Goal: Task Accomplishment & Management: Complete application form

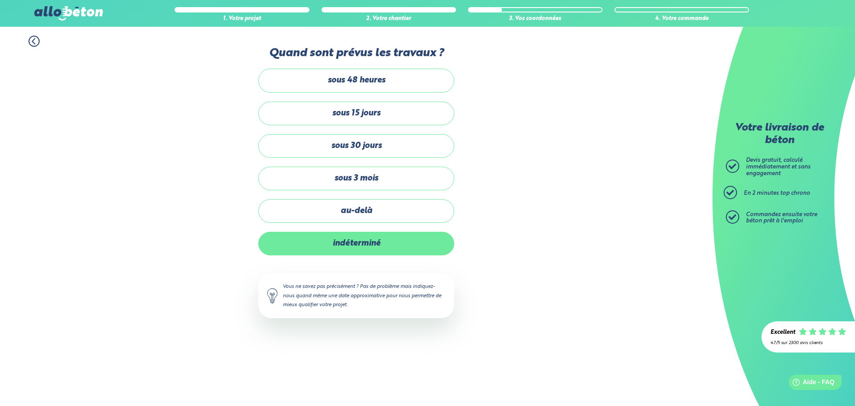
click at [357, 242] on label "indéterminé" at bounding box center [356, 244] width 196 height 24
click at [0, 0] on input "indéterminé" at bounding box center [0, 0] width 0 height 0
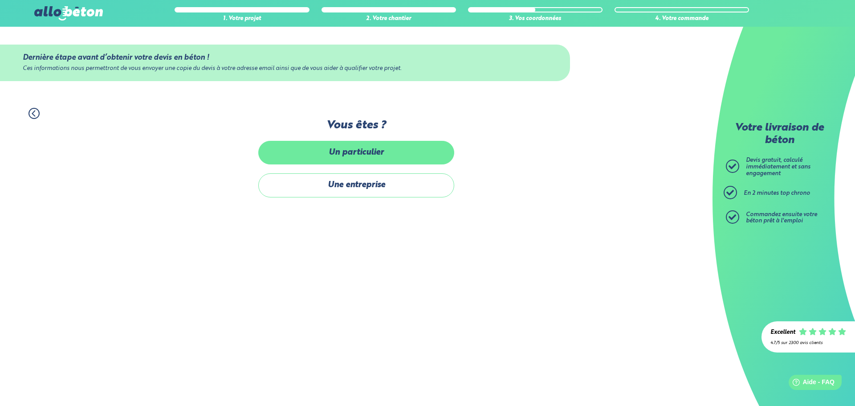
click at [371, 152] on label "Un particulier" at bounding box center [356, 153] width 196 height 24
click at [0, 0] on input "Un particulier" at bounding box center [0, 0] width 0 height 0
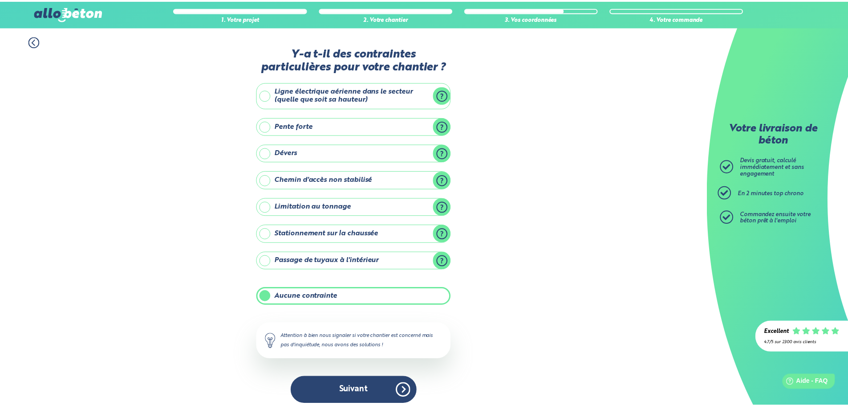
scroll to position [7, 0]
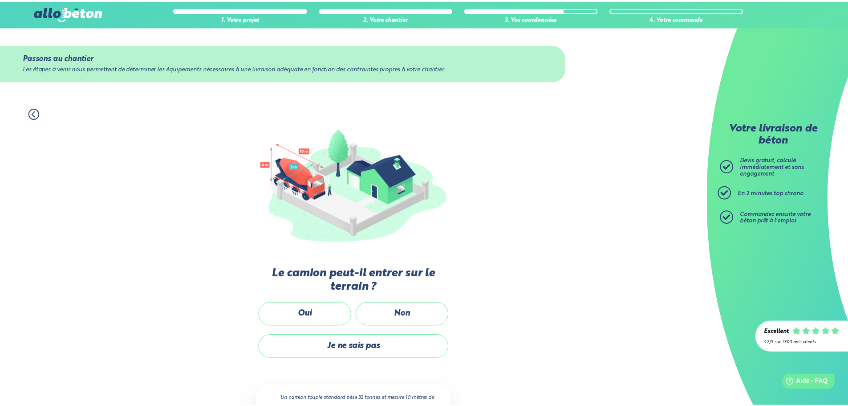
scroll to position [45, 0]
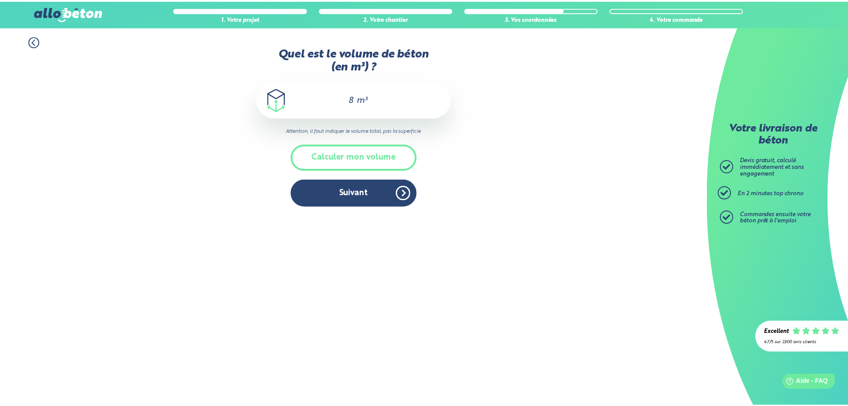
scroll to position [14, 0]
